Goal: Find specific page/section: Find specific page/section

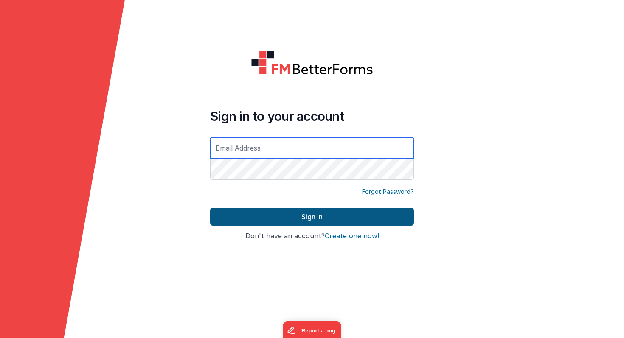
type input "[PERSON_NAME][EMAIL_ADDRESS][PERSON_NAME][DOMAIN_NAME]"
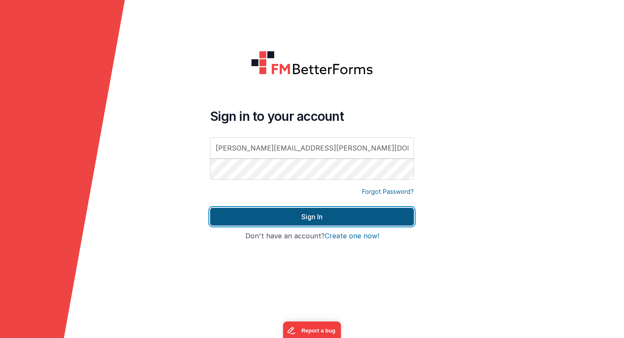
click at [256, 223] on button "Sign In" at bounding box center [312, 217] width 204 height 18
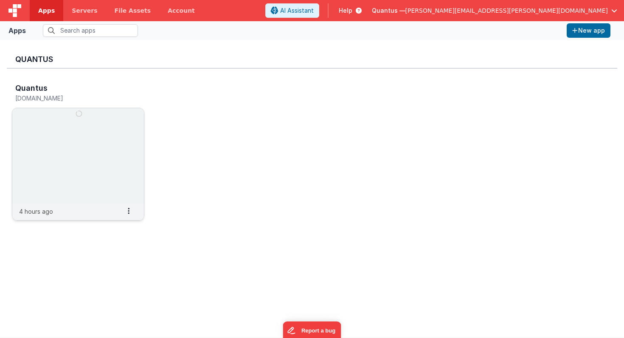
click at [96, 163] on img at bounding box center [78, 155] width 132 height 95
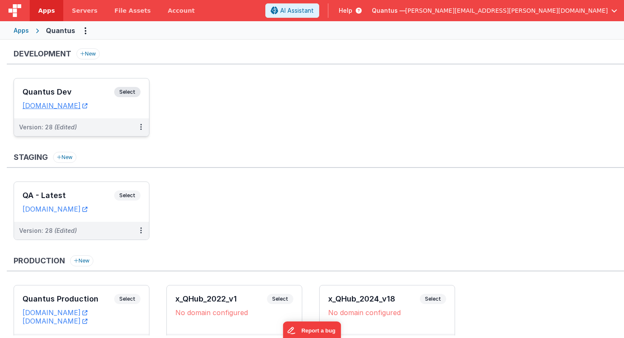
click at [87, 96] on h3 "Quantus Dev" at bounding box center [69, 92] width 92 height 8
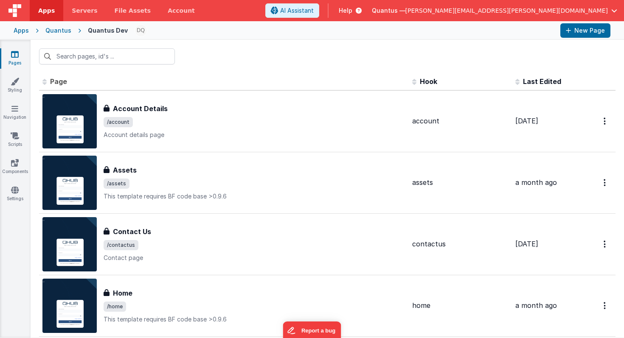
click at [543, 84] on span "Last Edited" at bounding box center [542, 81] width 38 height 8
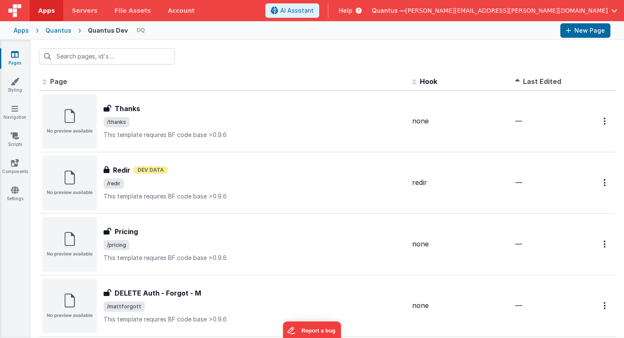
click at [544, 82] on span "Last Edited" at bounding box center [542, 81] width 38 height 8
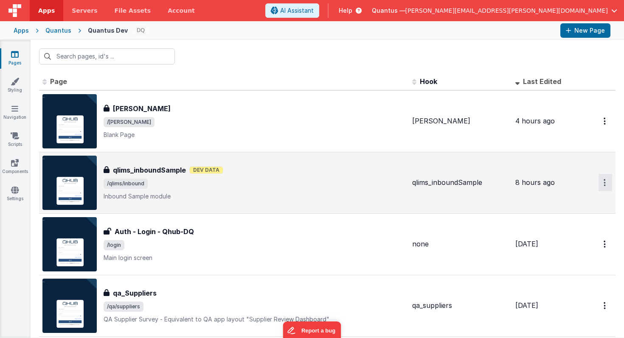
click at [604, 184] on icon "Options" at bounding box center [605, 182] width 2 height 7
click at [574, 201] on link "Preview" at bounding box center [574, 202] width 75 height 15
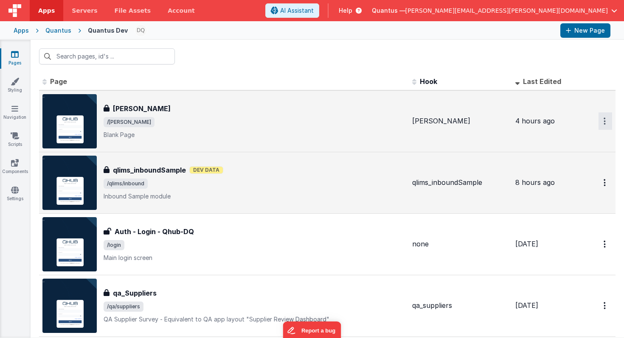
click at [605, 121] on icon "Options" at bounding box center [605, 121] width 2 height 7
click at [574, 142] on link "Preview" at bounding box center [574, 140] width 75 height 15
